Goal: Entertainment & Leisure: Consume media (video, audio)

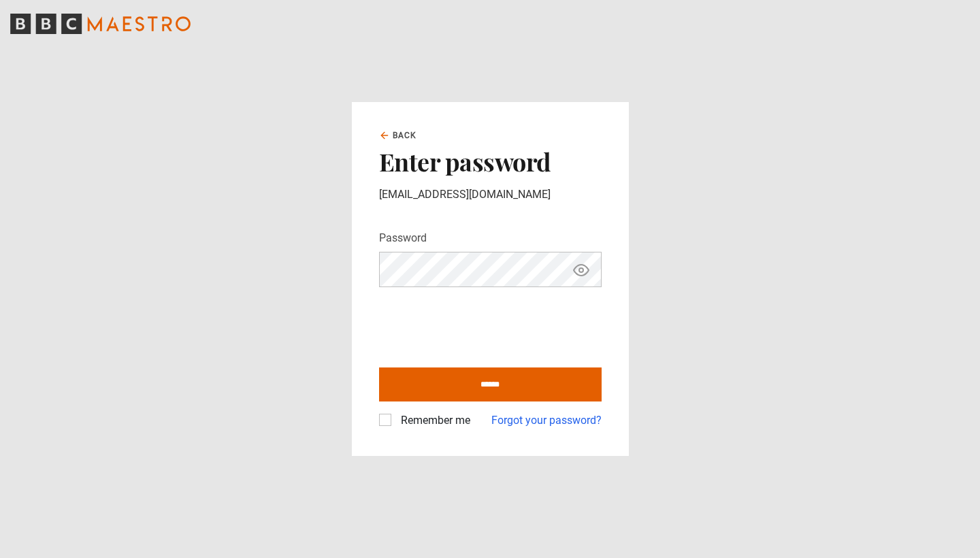
click at [409, 420] on label "Remember me" at bounding box center [432, 420] width 75 height 16
click at [426, 390] on input "******" at bounding box center [490, 384] width 222 height 34
type input "**********"
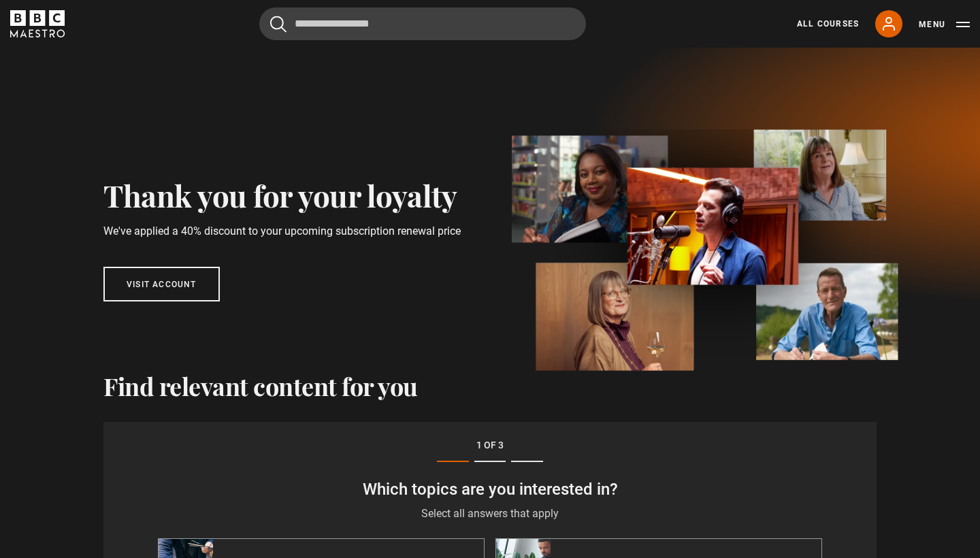
scroll to position [477, 0]
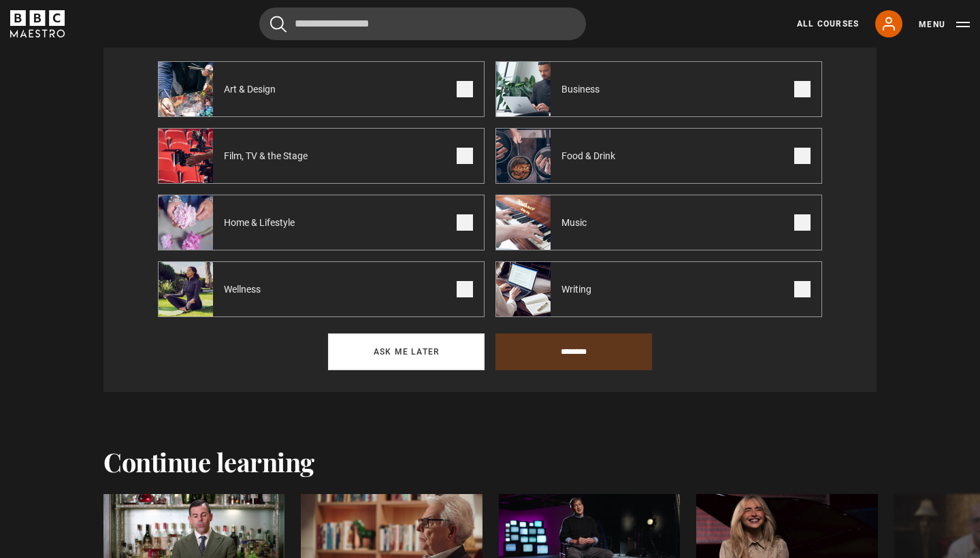
click at [412, 358] on button "Ask me later" at bounding box center [406, 351] width 156 height 37
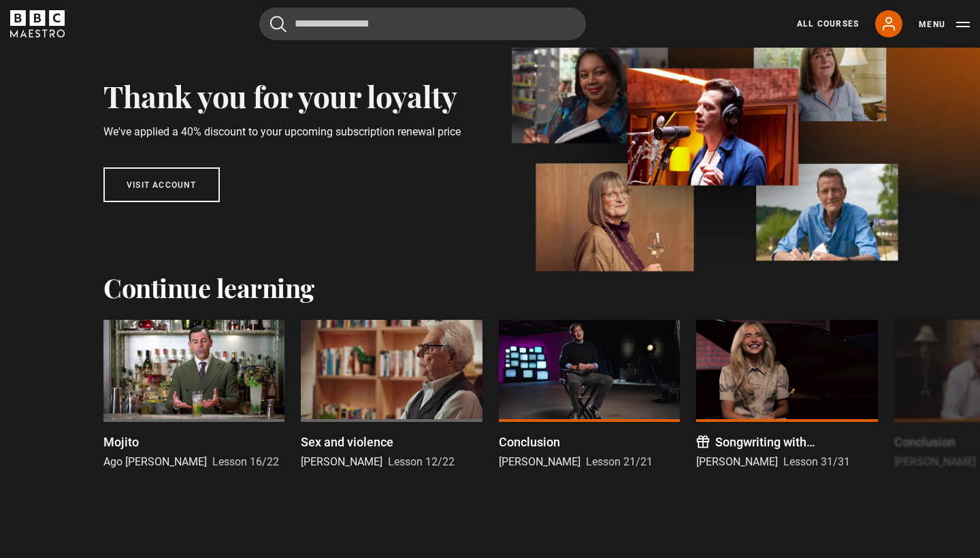
scroll to position [128, 0]
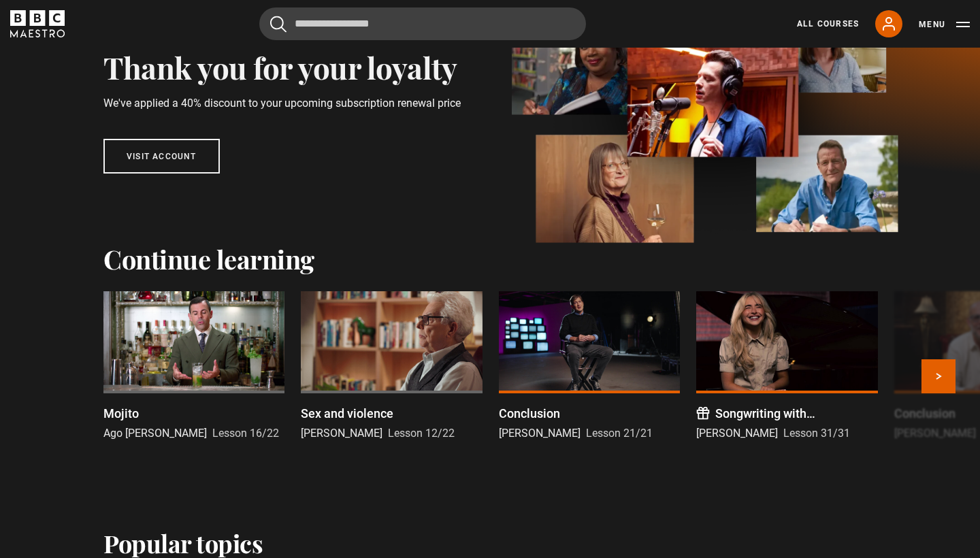
click at [366, 352] on div at bounding box center [391, 342] width 181 height 102
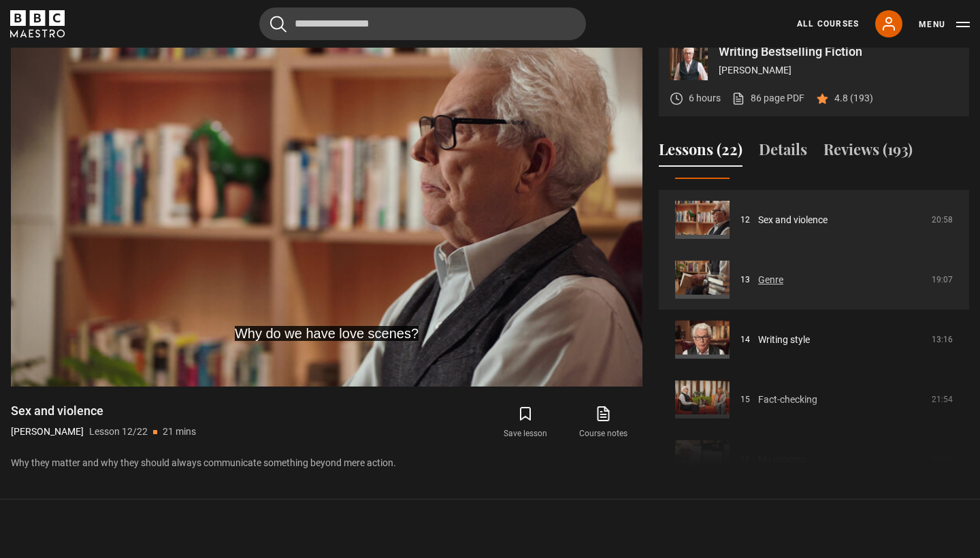
scroll to position [709, 0]
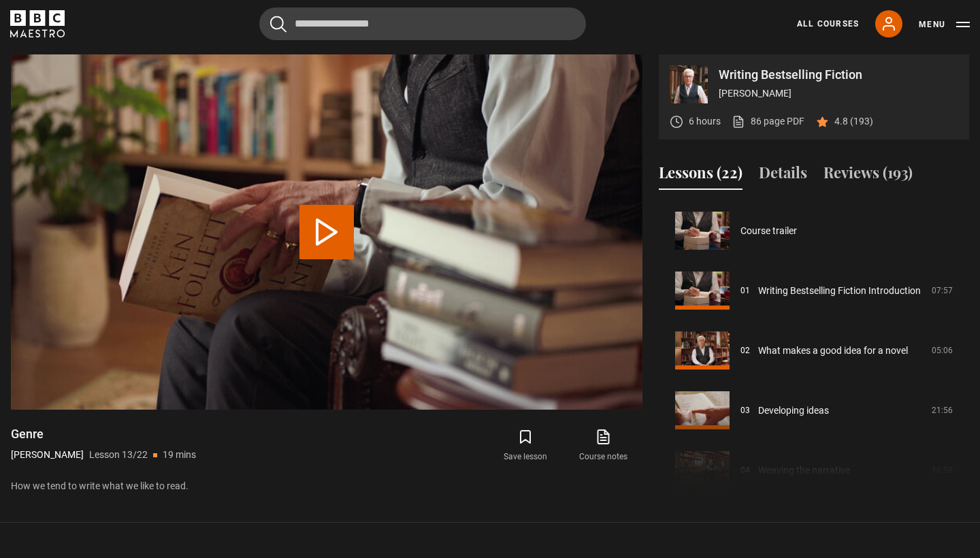
scroll to position [718, 0]
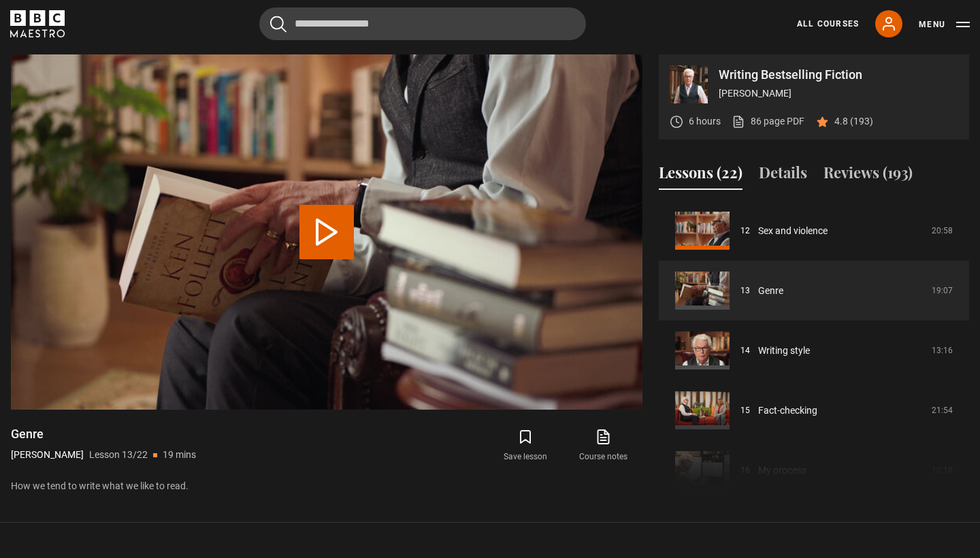
click at [50, 32] on icon "BBC Maestro" at bounding box center [37, 23] width 54 height 27
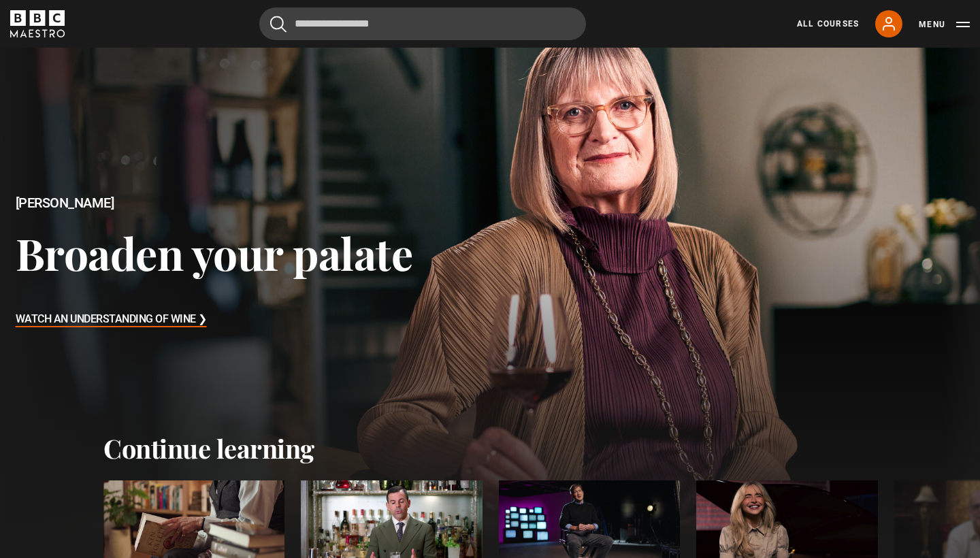
scroll to position [186, 0]
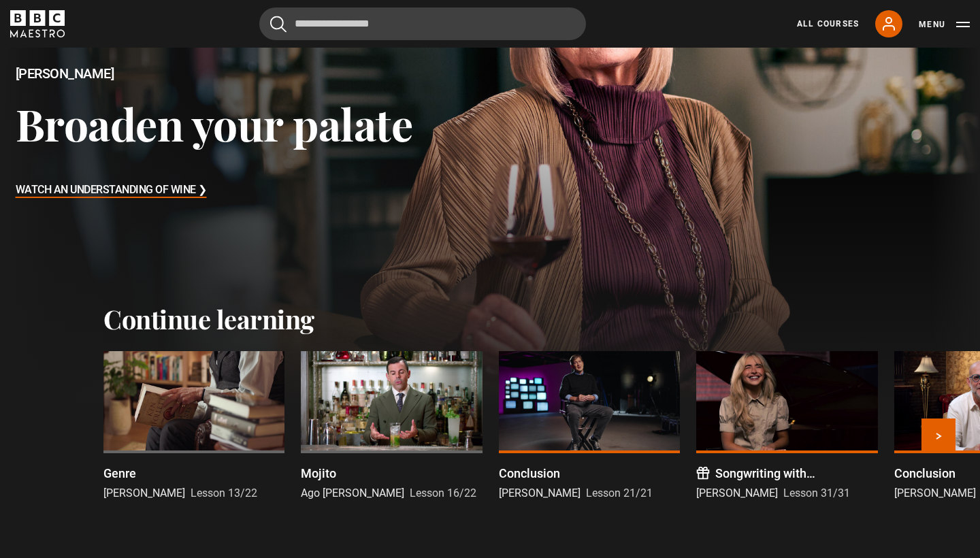
click at [368, 398] on div at bounding box center [391, 402] width 181 height 102
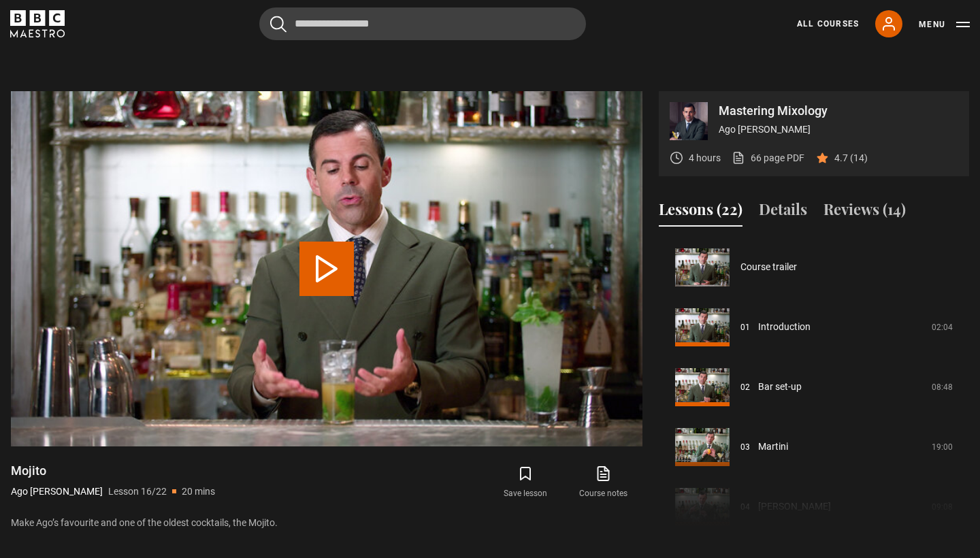
scroll to position [898, 0]
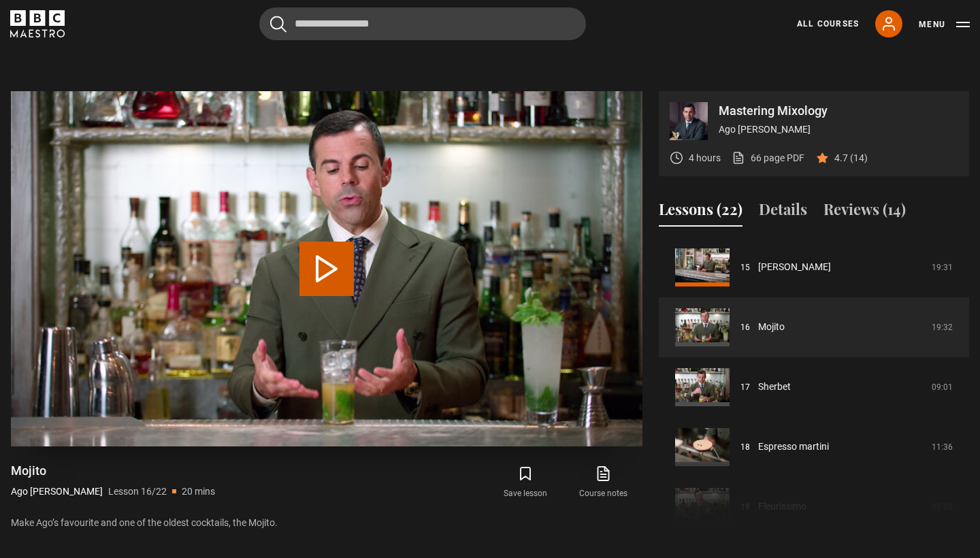
click at [414, 266] on video "Video Player" at bounding box center [326, 268] width 631 height 355
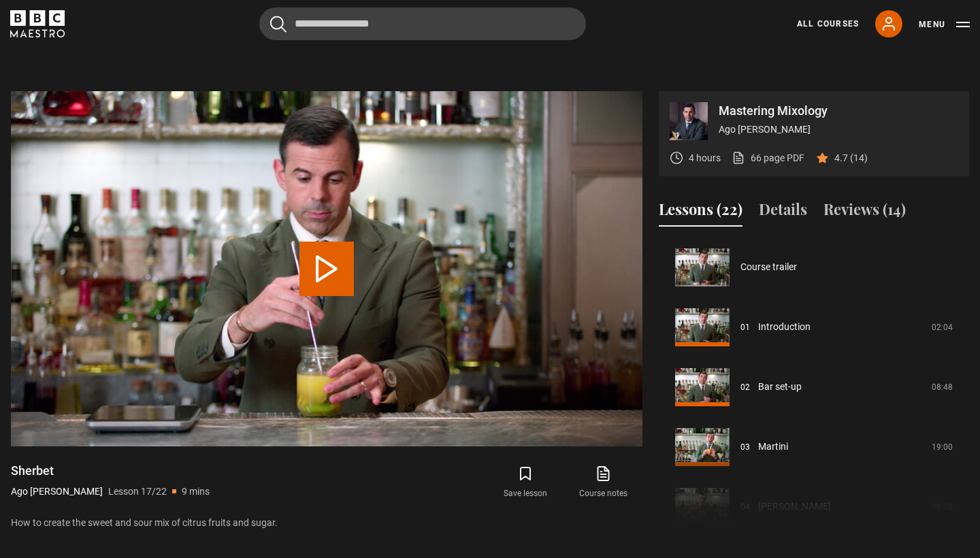
scroll to position [958, 0]
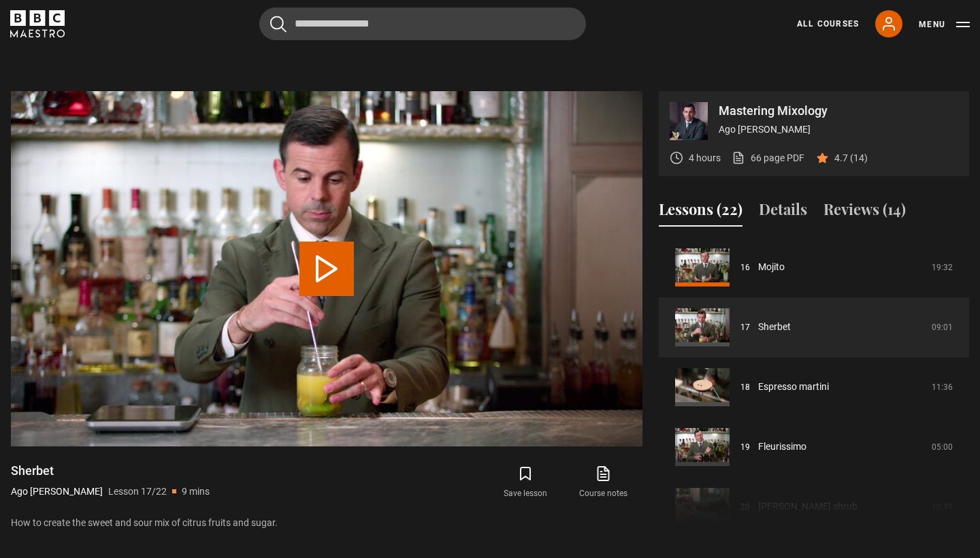
click at [29, 27] on icon "BBC Maestro" at bounding box center [37, 23] width 54 height 27
